Goal: Task Accomplishment & Management: Use online tool/utility

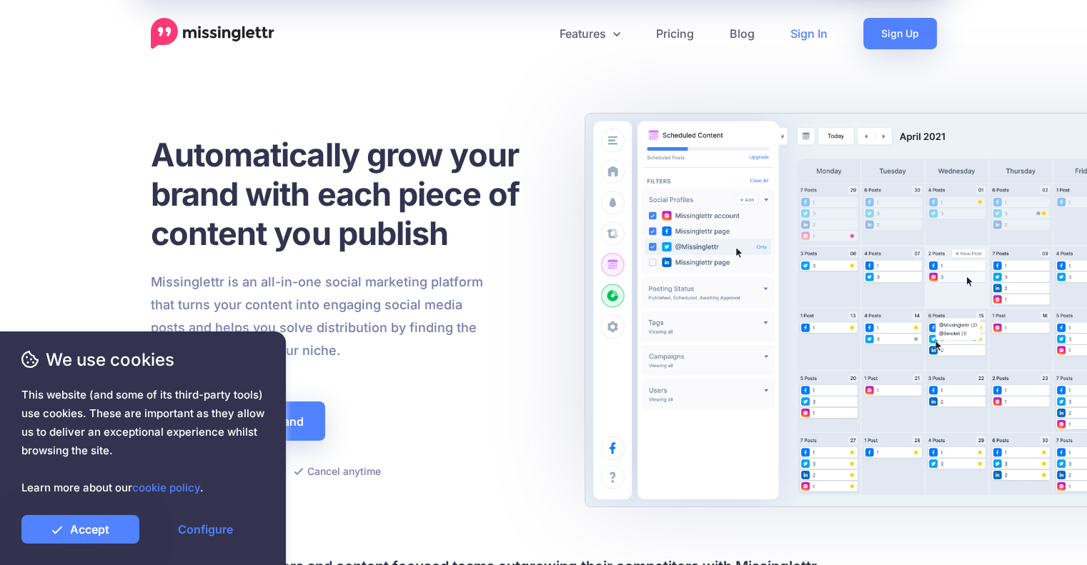
click at [803, 34] on link "Sign In" at bounding box center [808, 33] width 73 height 31
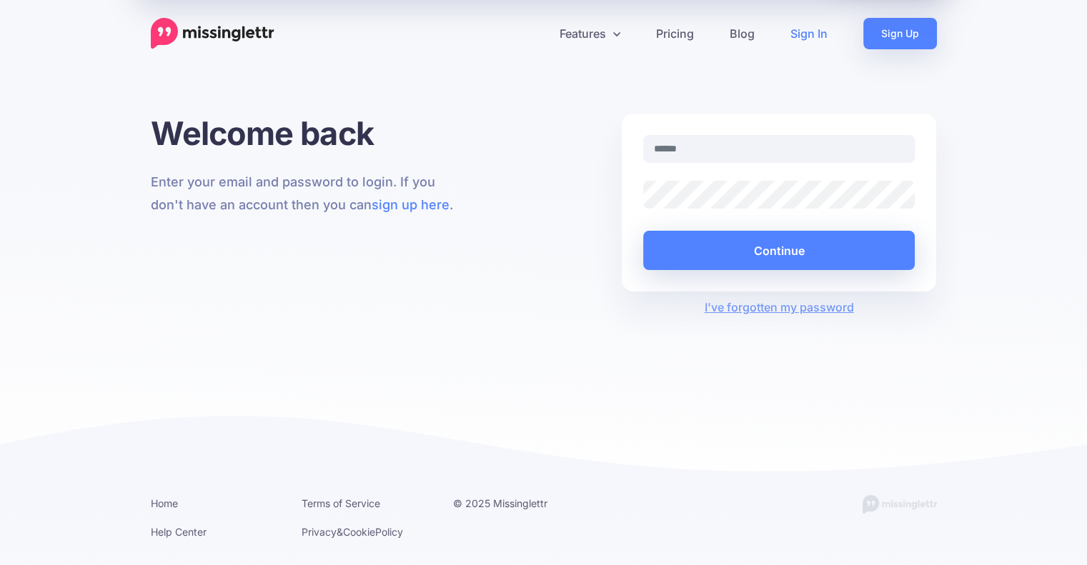
type input "**********"
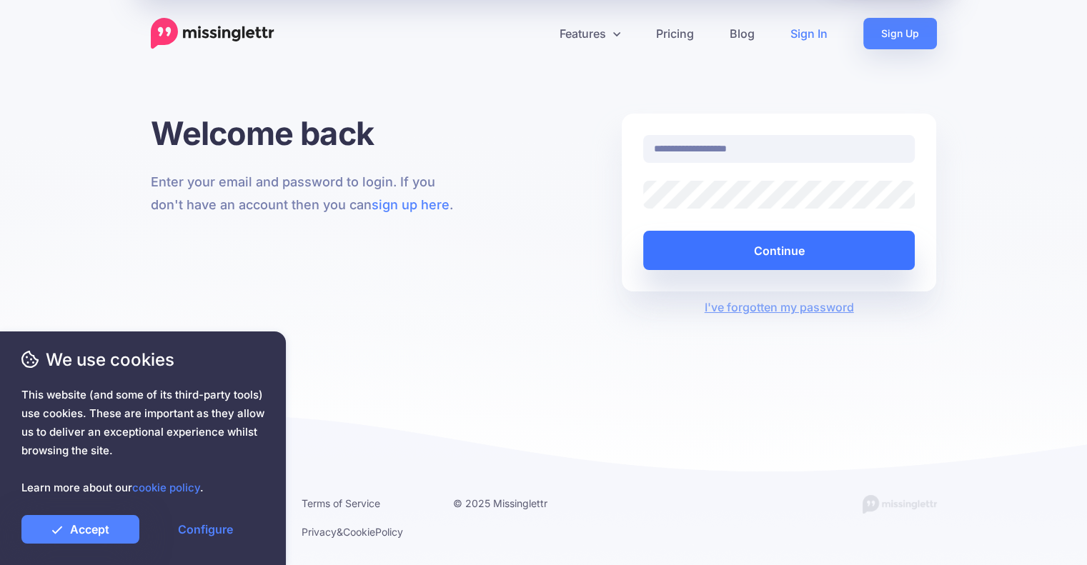
click at [763, 247] on button "Continue" at bounding box center [779, 250] width 272 height 39
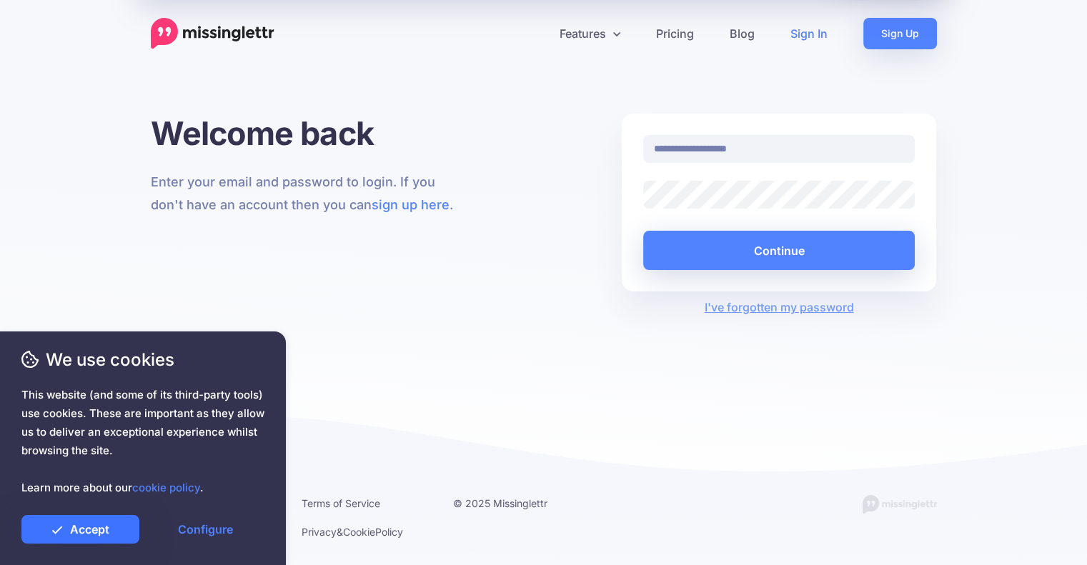
click at [111, 531] on link "Accept" at bounding box center [80, 529] width 118 height 29
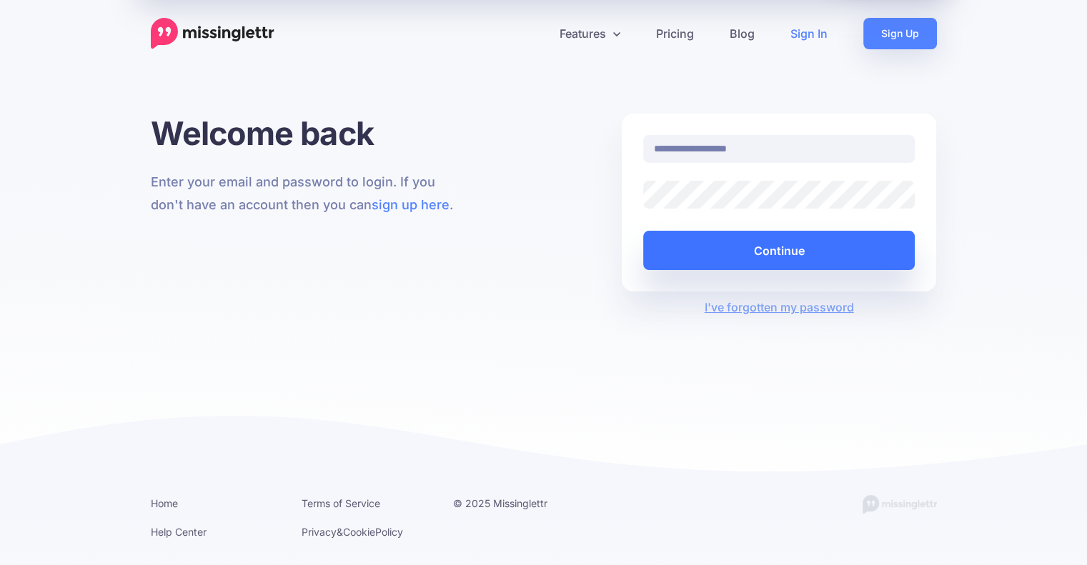
click at [780, 251] on button "Continue" at bounding box center [779, 250] width 272 height 39
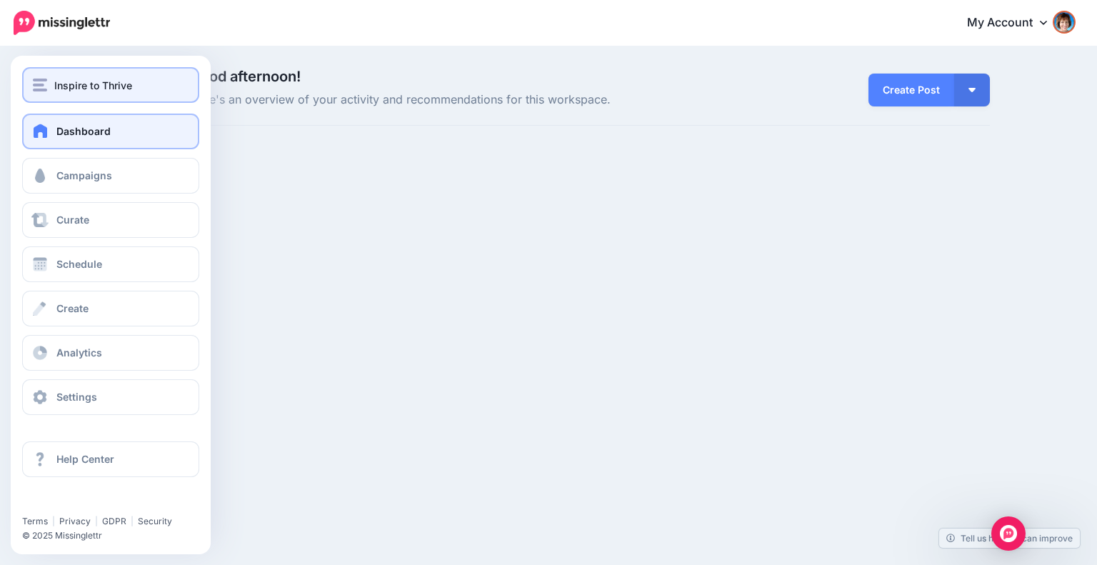
click at [56, 86] on span "Inspire to Thrive" at bounding box center [93, 85] width 78 height 16
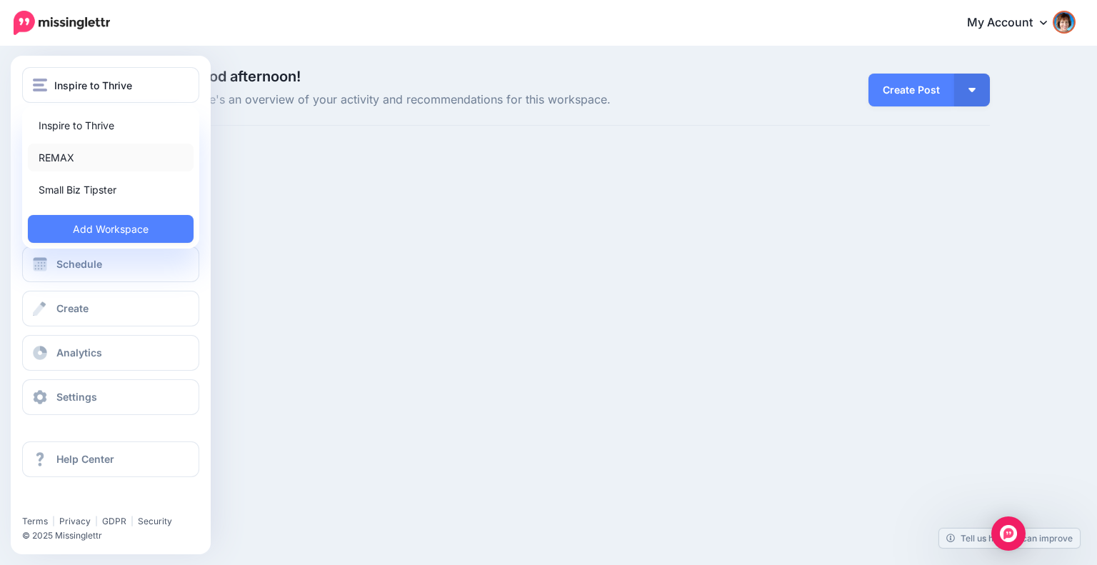
click at [53, 149] on link "REMAX" at bounding box center [111, 158] width 166 height 28
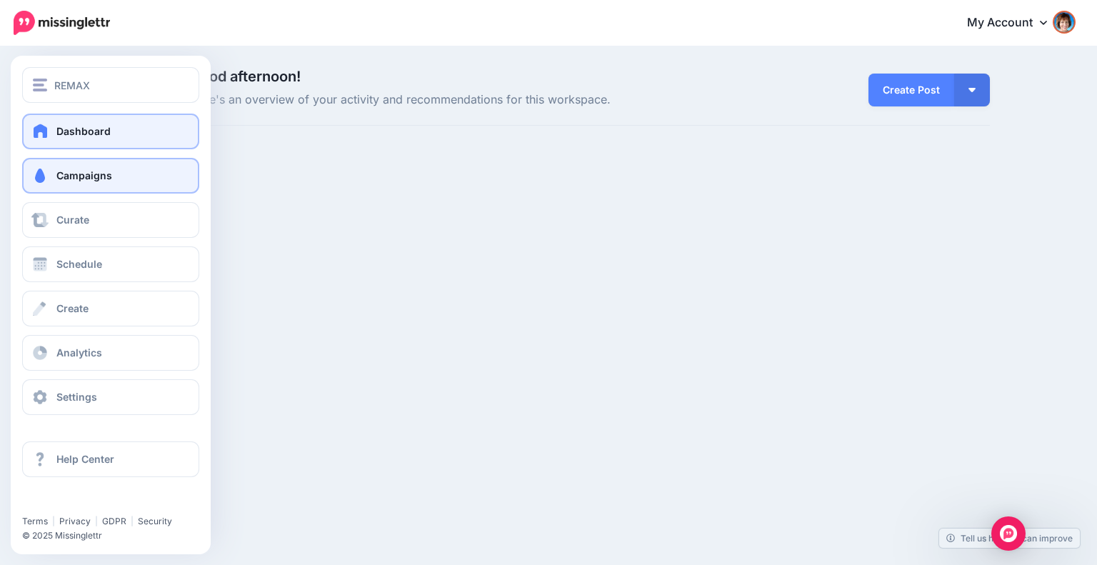
click at [81, 177] on span "Campaigns" at bounding box center [84, 175] width 56 height 12
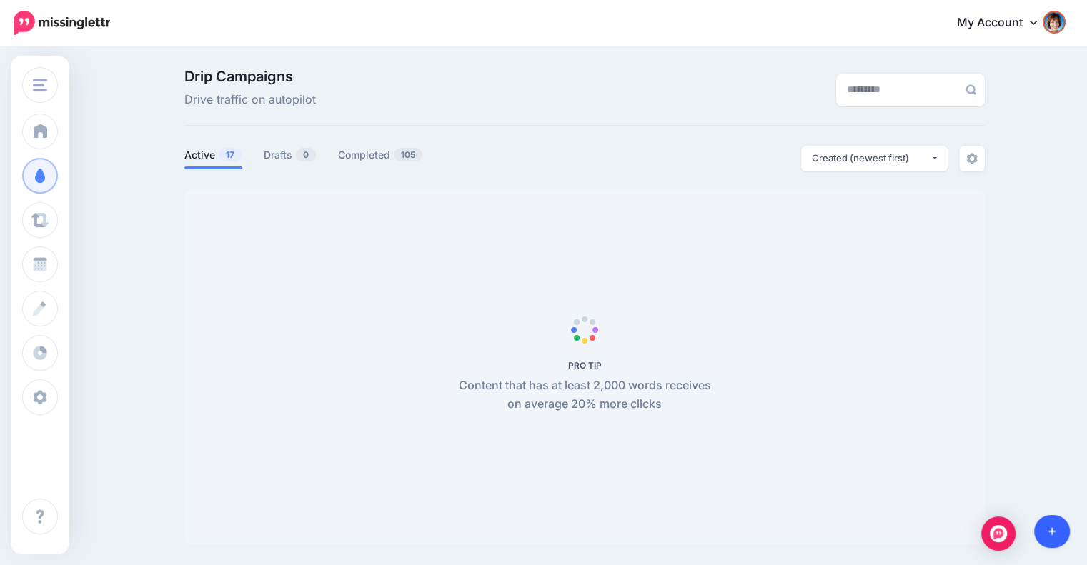
click at [1064, 537] on link at bounding box center [1052, 531] width 36 height 33
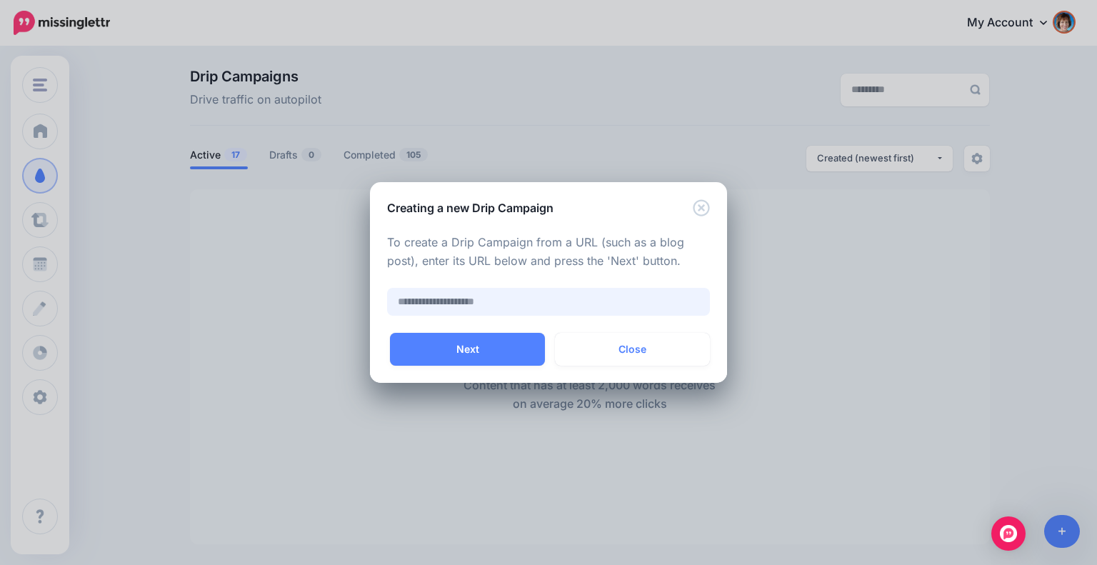
click at [572, 305] on input "text" at bounding box center [548, 302] width 323 height 28
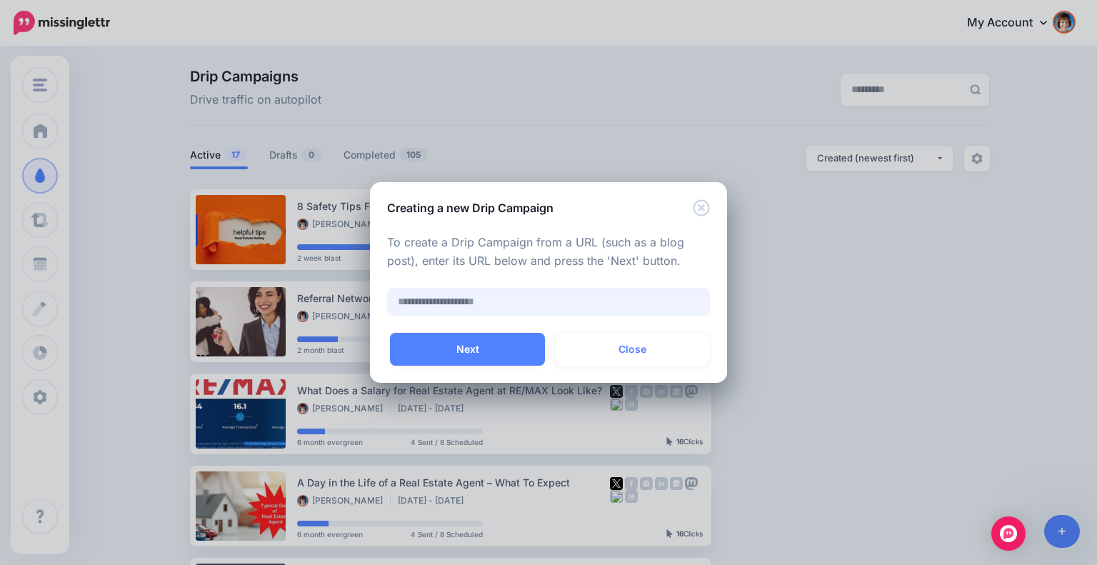
paste input "**********"
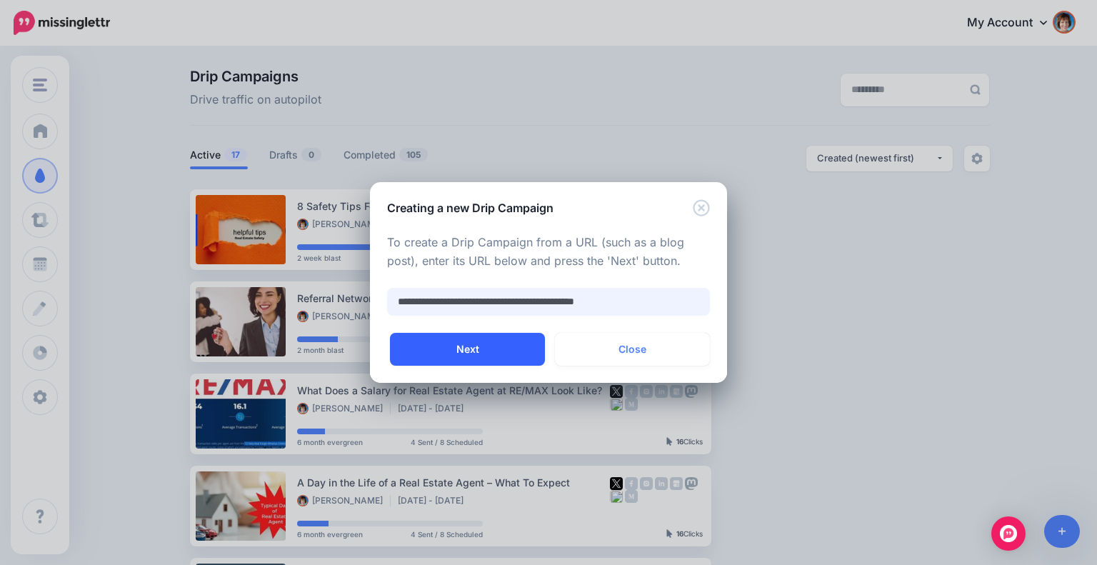
type input "**********"
click at [469, 348] on button "Next" at bounding box center [467, 349] width 155 height 33
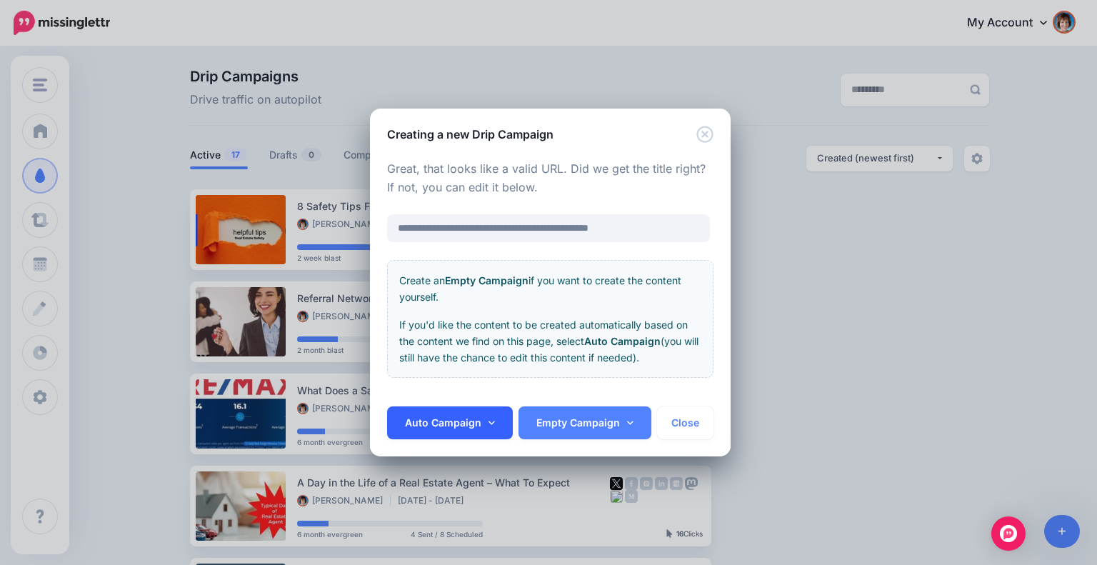
click at [477, 416] on link "Auto Campaign" at bounding box center [450, 422] width 126 height 33
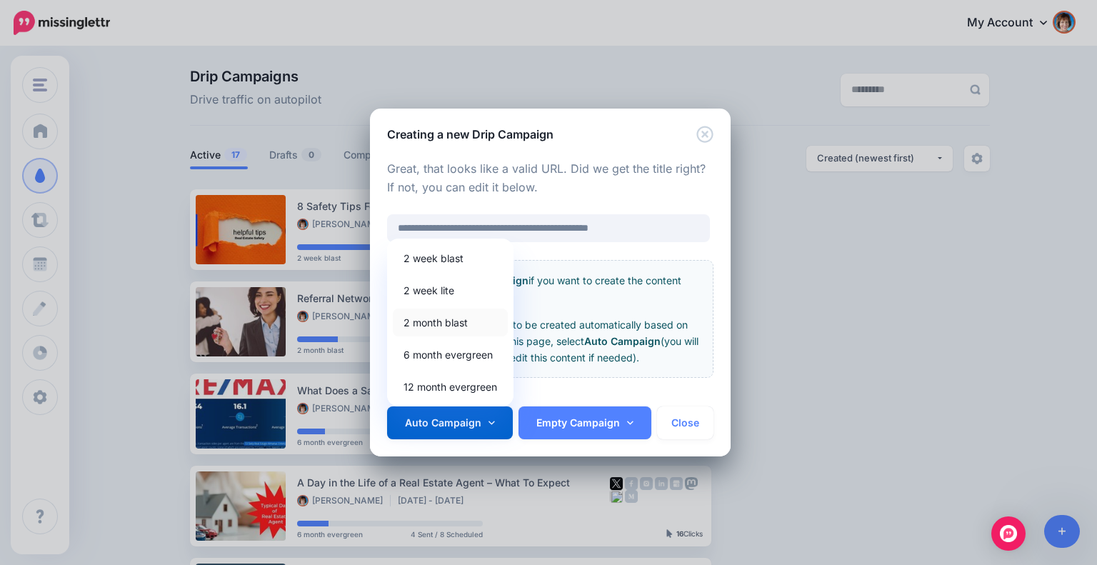
click at [454, 325] on link "2 month blast" at bounding box center [450, 323] width 115 height 28
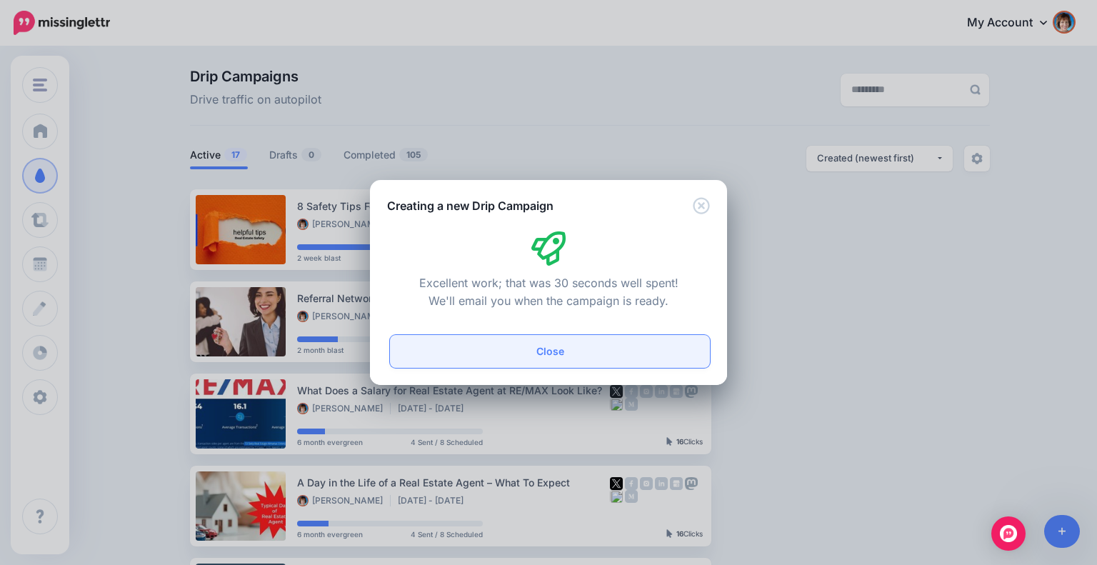
click at [619, 344] on button "Close" at bounding box center [550, 351] width 320 height 33
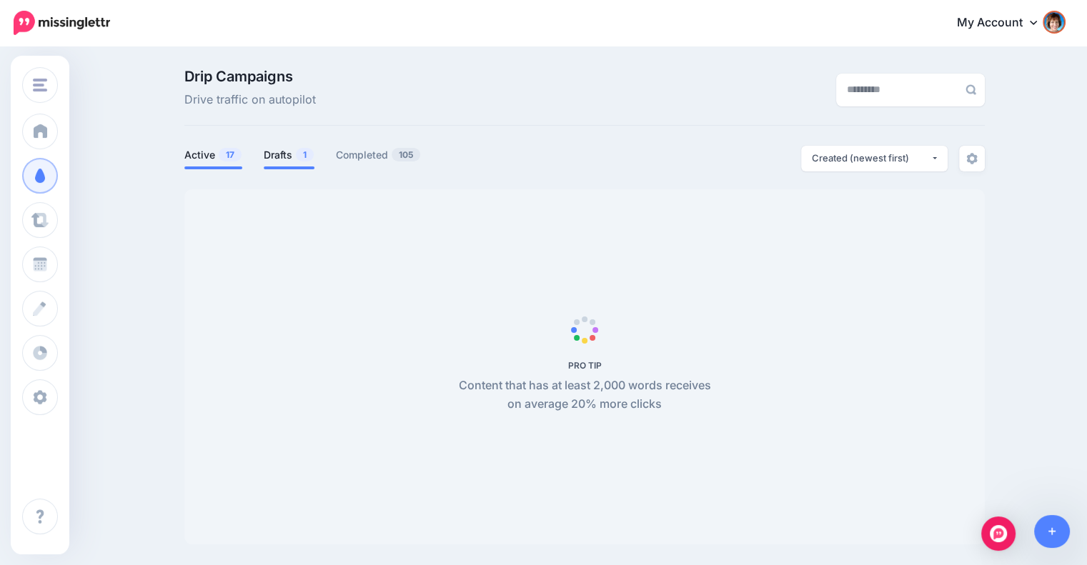
click at [308, 159] on span "1" at bounding box center [305, 155] width 18 height 14
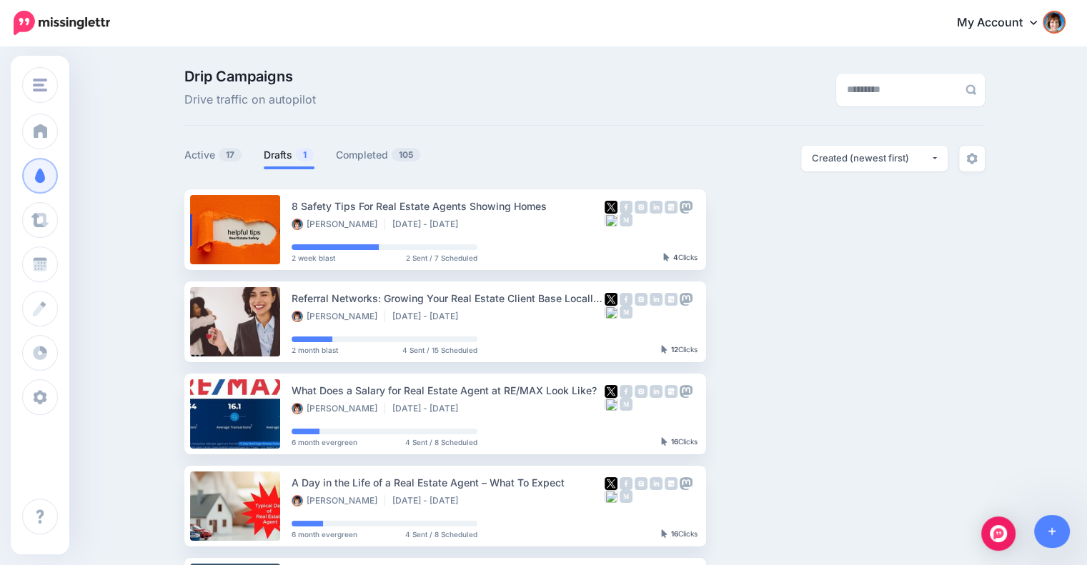
click at [285, 162] on link "Drafts 1" at bounding box center [289, 154] width 51 height 17
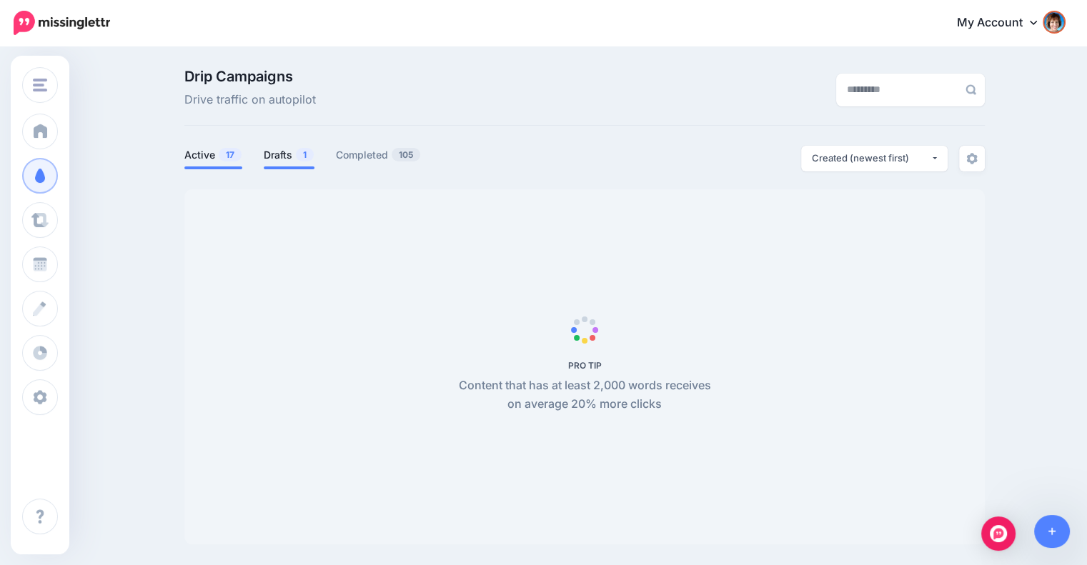
click at [294, 153] on link "Drafts 1" at bounding box center [289, 154] width 51 height 17
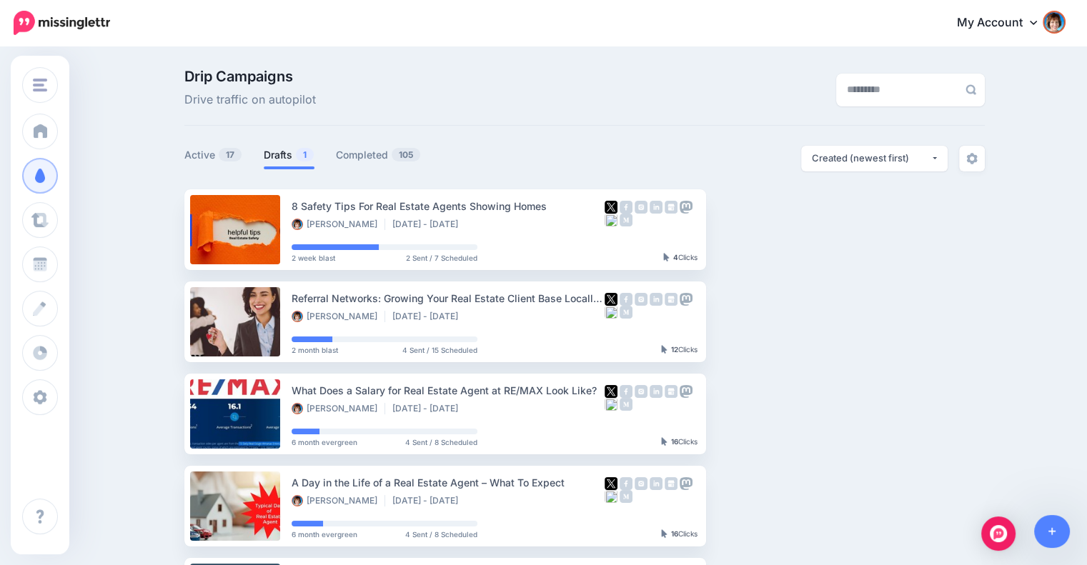
click at [296, 156] on link "Drafts 1" at bounding box center [289, 154] width 51 height 17
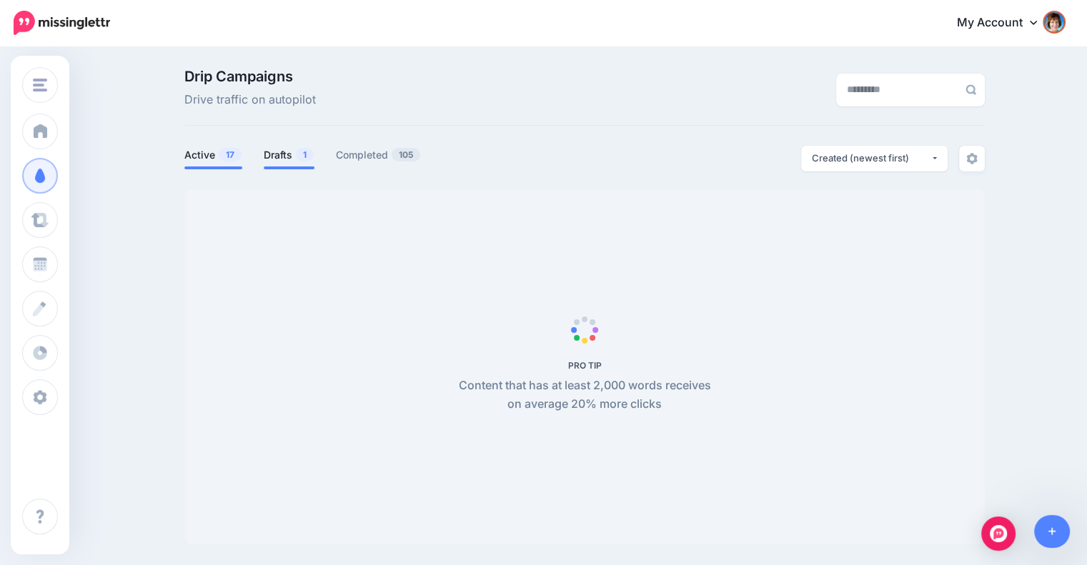
click at [274, 154] on link "Drafts 1" at bounding box center [289, 154] width 51 height 17
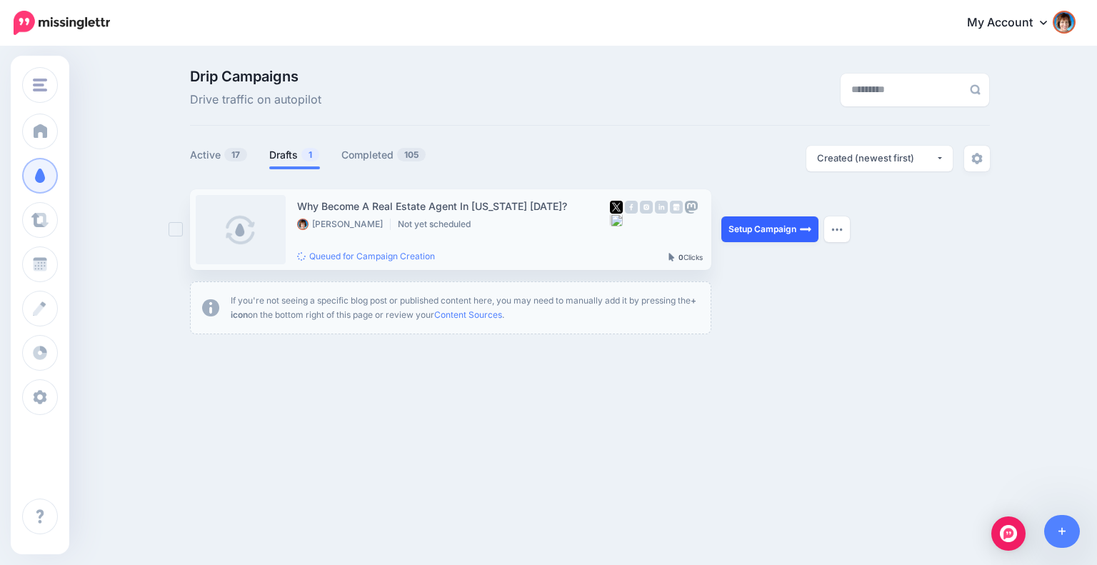
click at [777, 232] on link "Setup Campaign" at bounding box center [770, 229] width 97 height 26
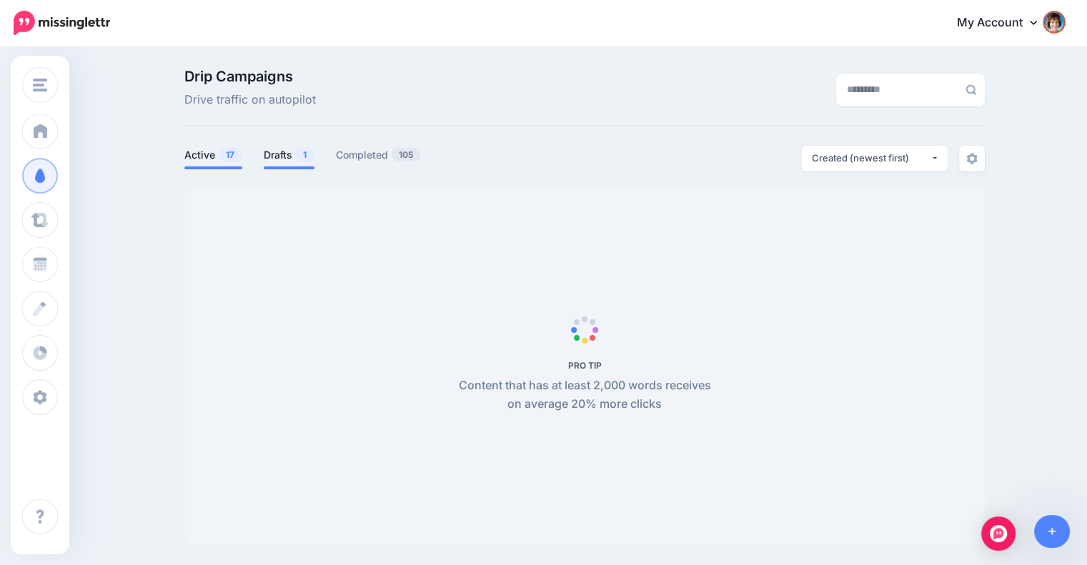
click at [294, 148] on link "Drafts 1" at bounding box center [289, 154] width 51 height 17
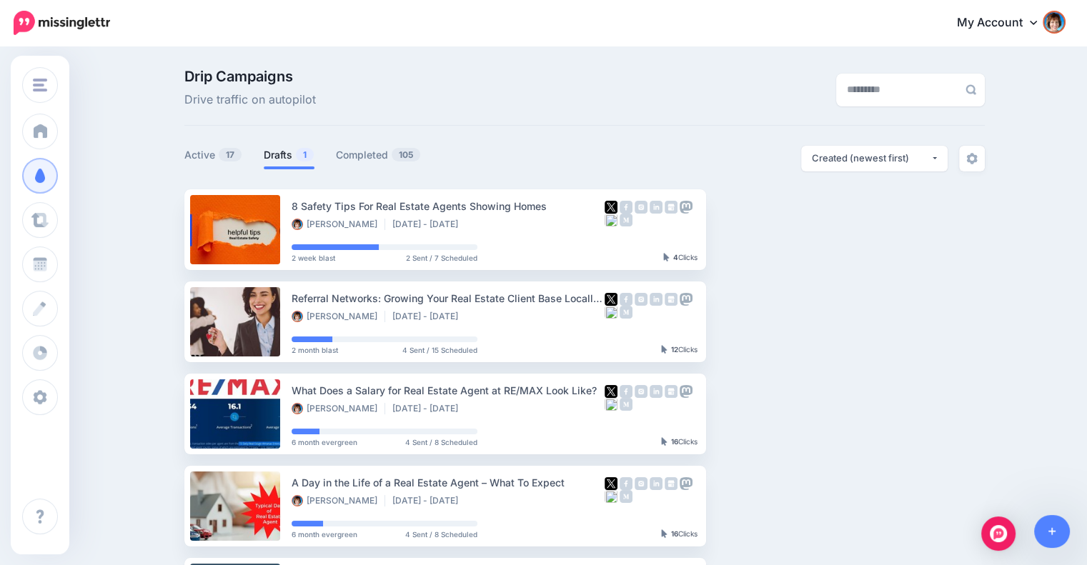
click at [285, 154] on link "Drafts 1" at bounding box center [289, 154] width 51 height 17
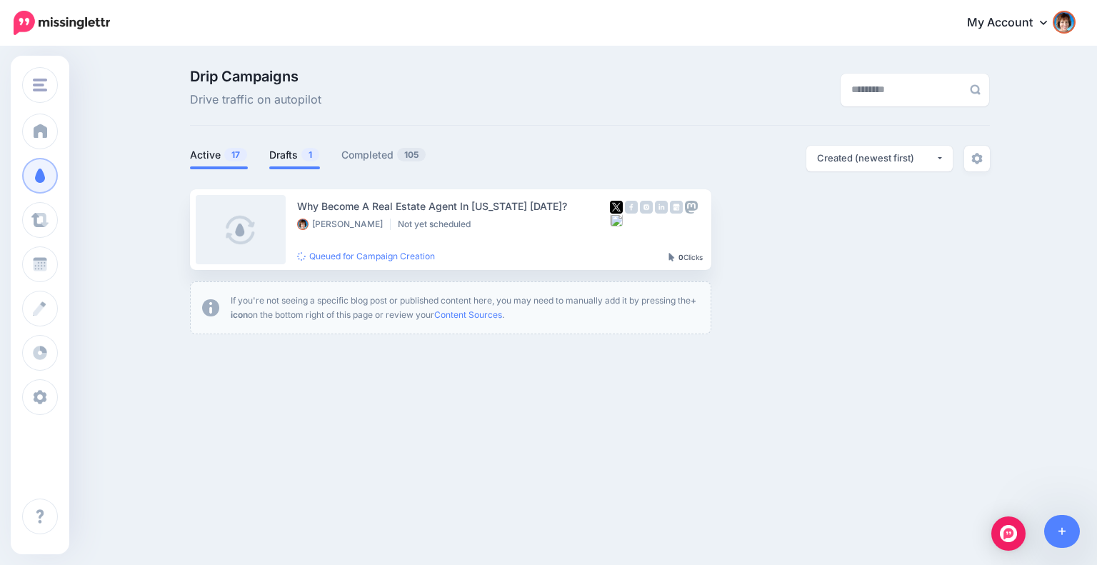
click at [219, 156] on link "Active 17" at bounding box center [219, 154] width 58 height 17
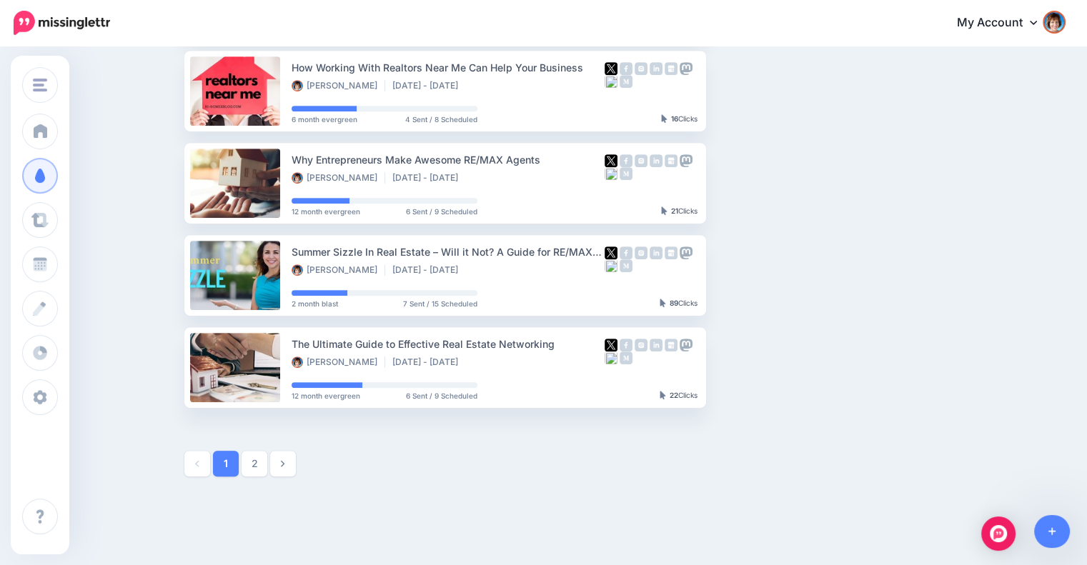
scroll to position [697, 0]
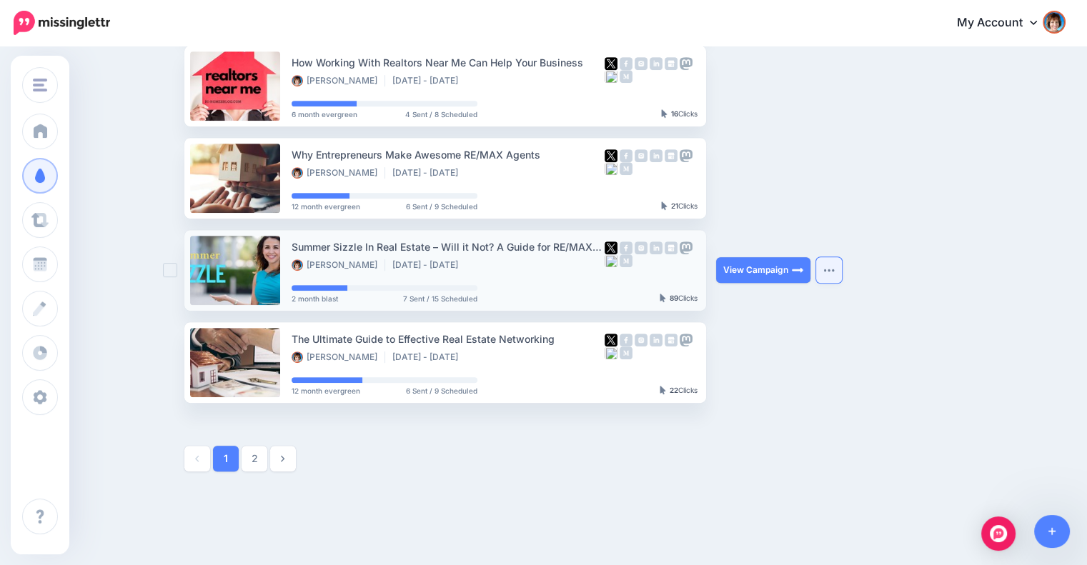
click at [840, 271] on button "button" at bounding box center [829, 270] width 26 height 26
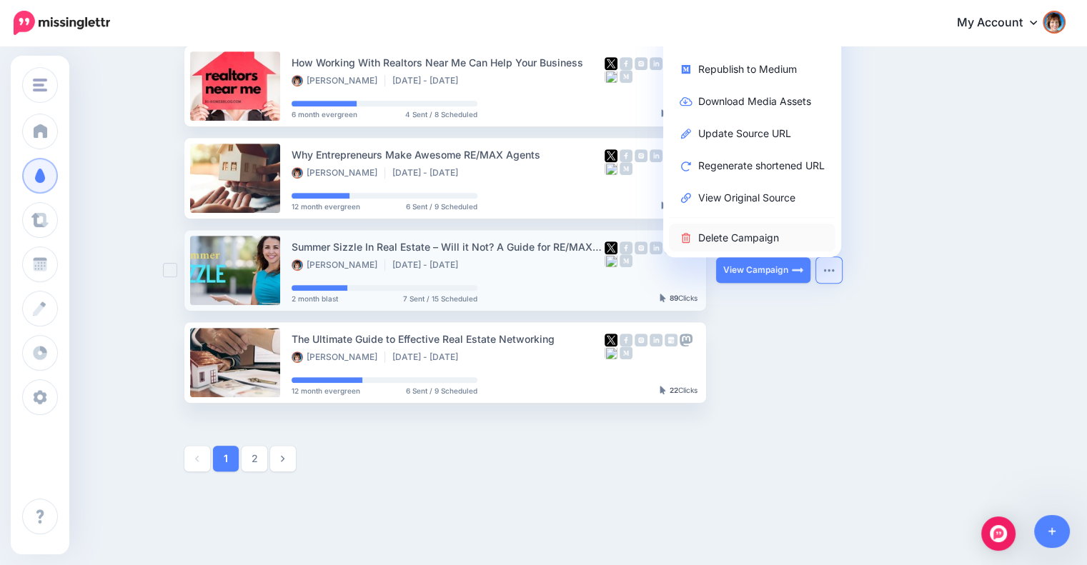
click at [763, 236] on link "Delete Campaign" at bounding box center [752, 238] width 166 height 28
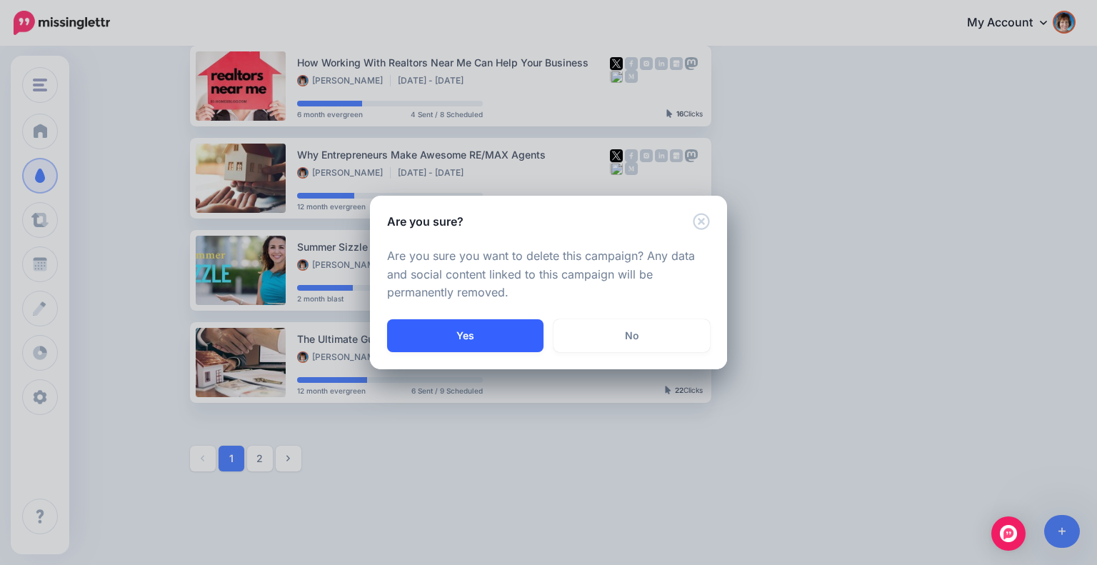
click at [492, 325] on button "Yes" at bounding box center [465, 335] width 156 height 33
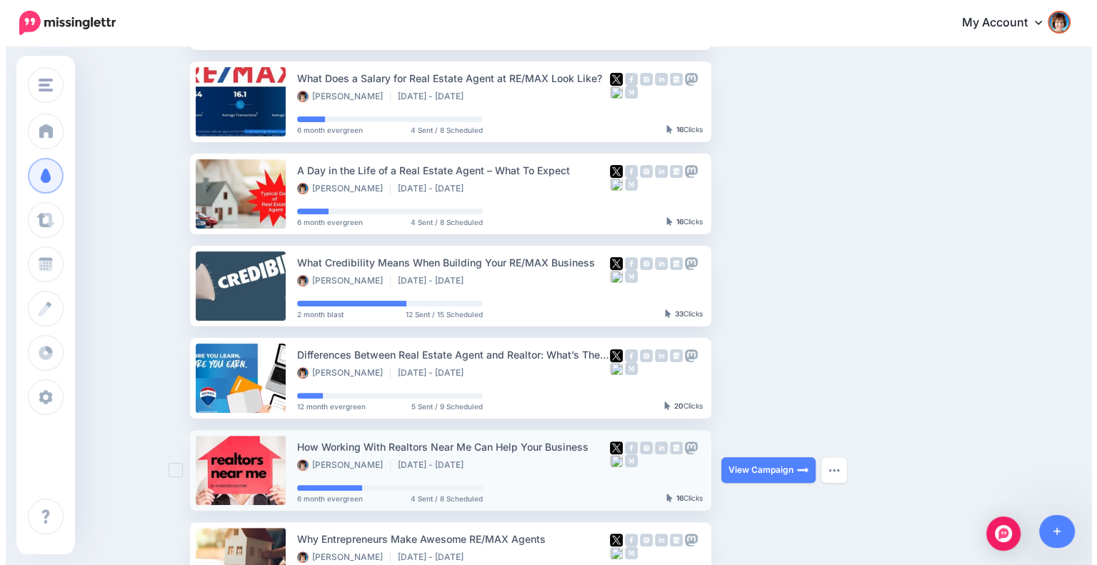
scroll to position [0, 0]
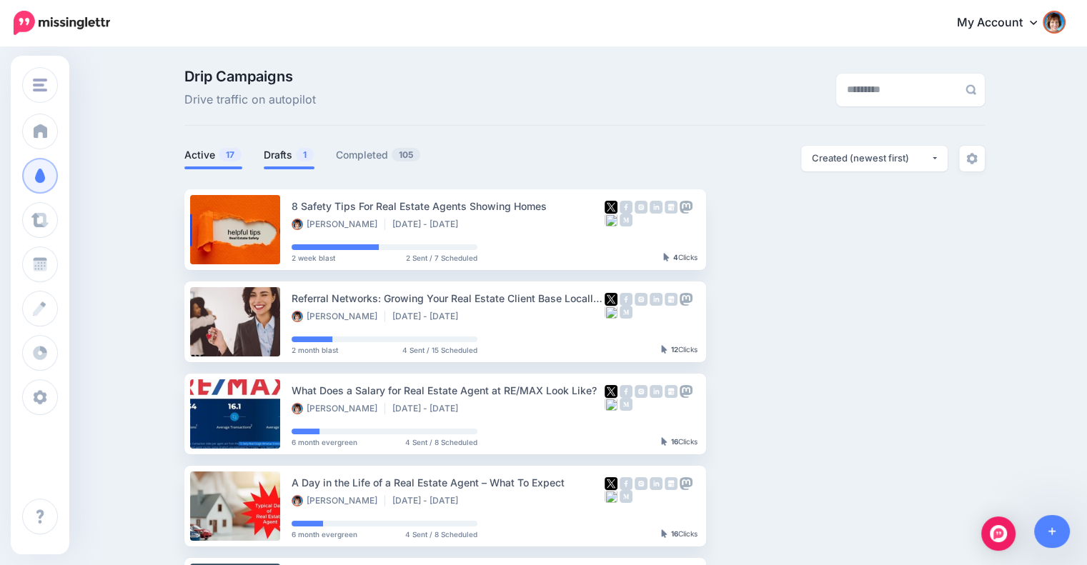
click at [297, 149] on link "Drafts 1" at bounding box center [289, 154] width 51 height 17
